Goal: Book appointment/travel/reservation

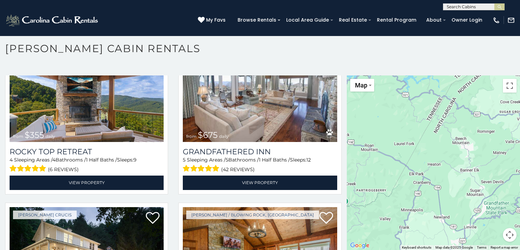
scroll to position [483, 0]
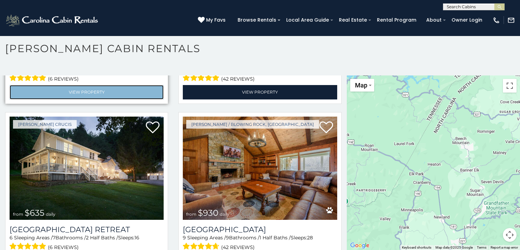
click at [39, 85] on link "View Property" at bounding box center [87, 92] width 154 height 14
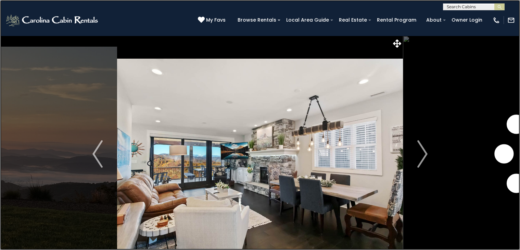
click at [91, 123] on link at bounding box center [260, 125] width 520 height 250
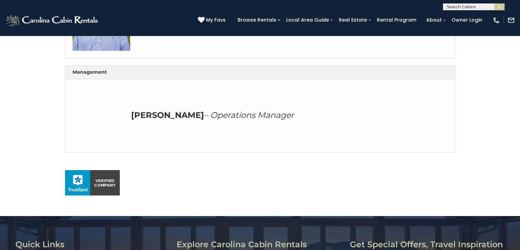
scroll to position [396, 0]
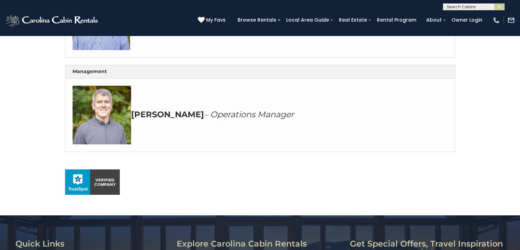
click at [366, 124] on h3 "Andrew – Operations Manager" at bounding box center [260, 115] width 375 height 59
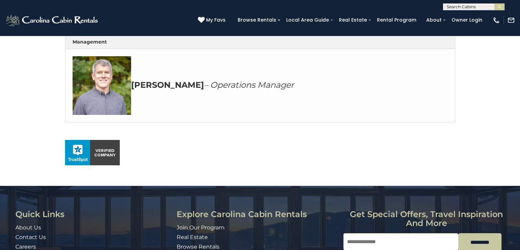
scroll to position [428, 0]
